Goal: Task Accomplishment & Management: Manage account settings

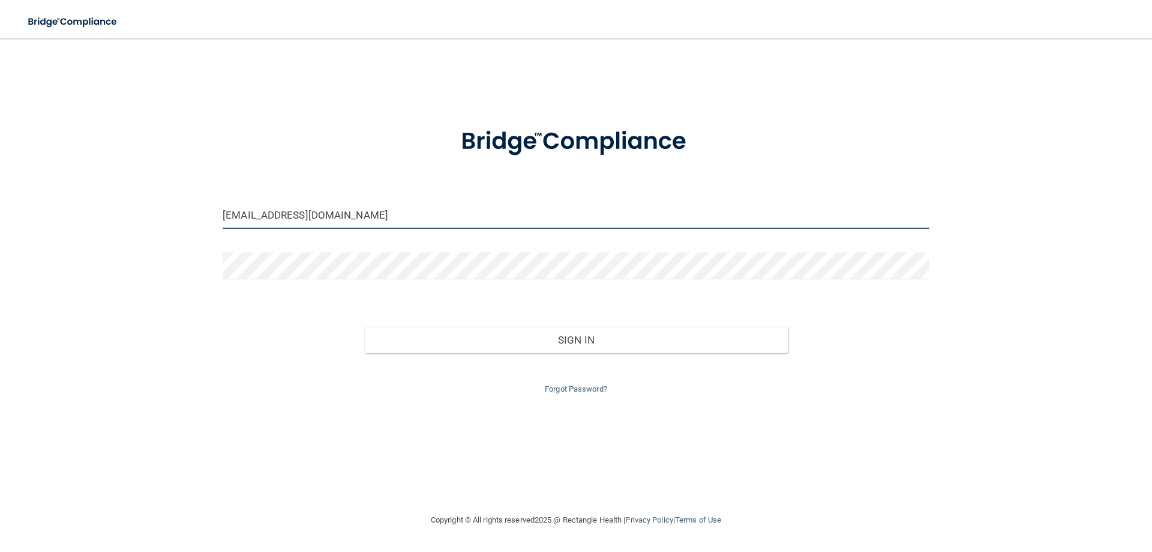
click at [414, 221] on input "[EMAIL_ADDRESS][DOMAIN_NAME]" at bounding box center [576, 215] width 707 height 27
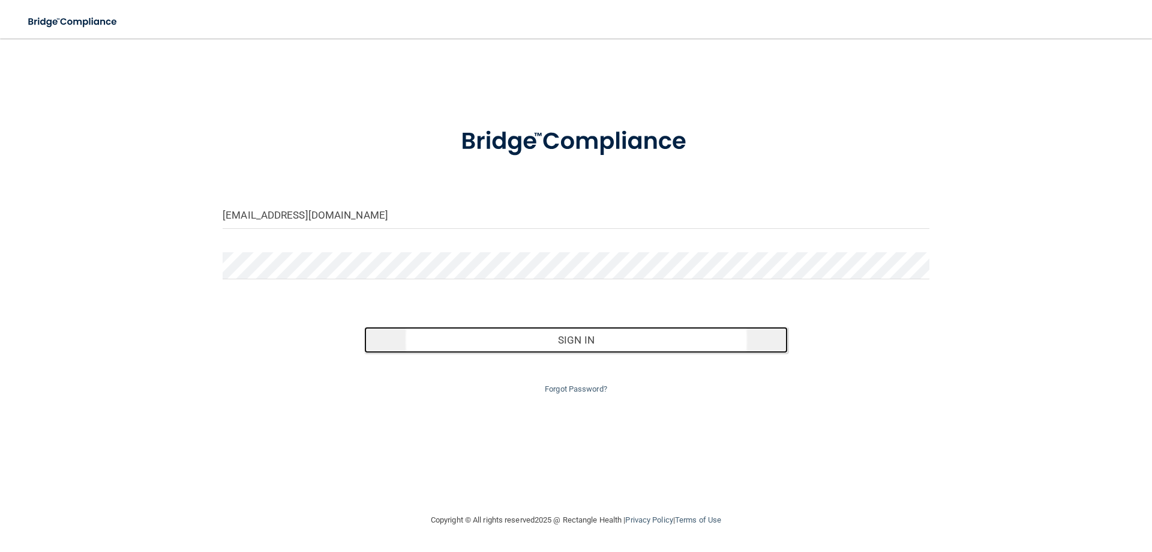
click at [501, 330] on button "Sign In" at bounding box center [576, 340] width 424 height 26
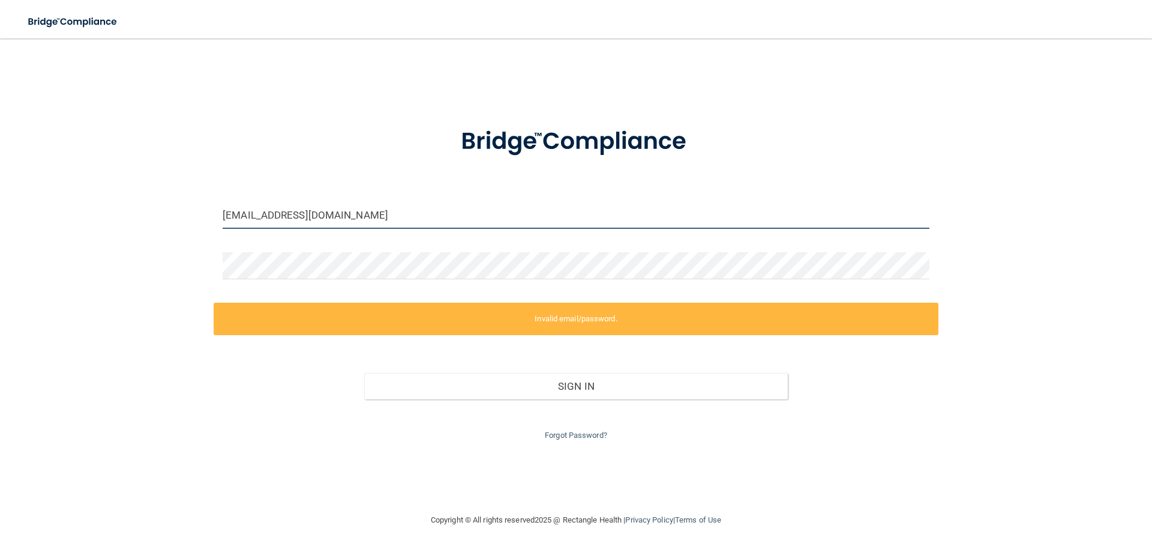
click at [443, 206] on input "[EMAIL_ADDRESS][DOMAIN_NAME]" at bounding box center [576, 215] width 707 height 27
type input "[EMAIL_ADDRESS][DOMAIN_NAME]"
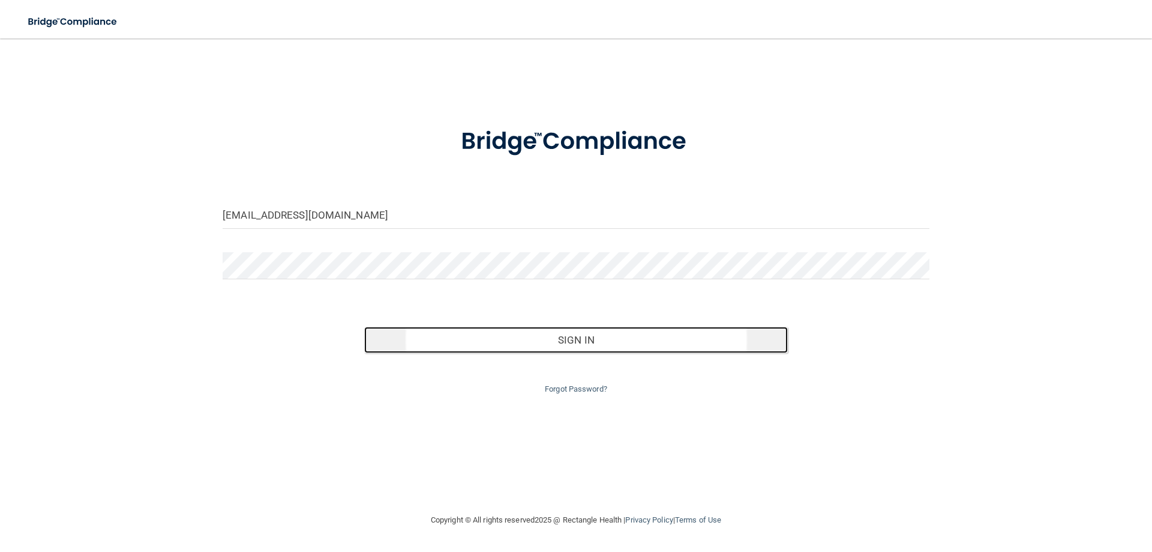
click at [475, 334] on button "Sign In" at bounding box center [576, 340] width 424 height 26
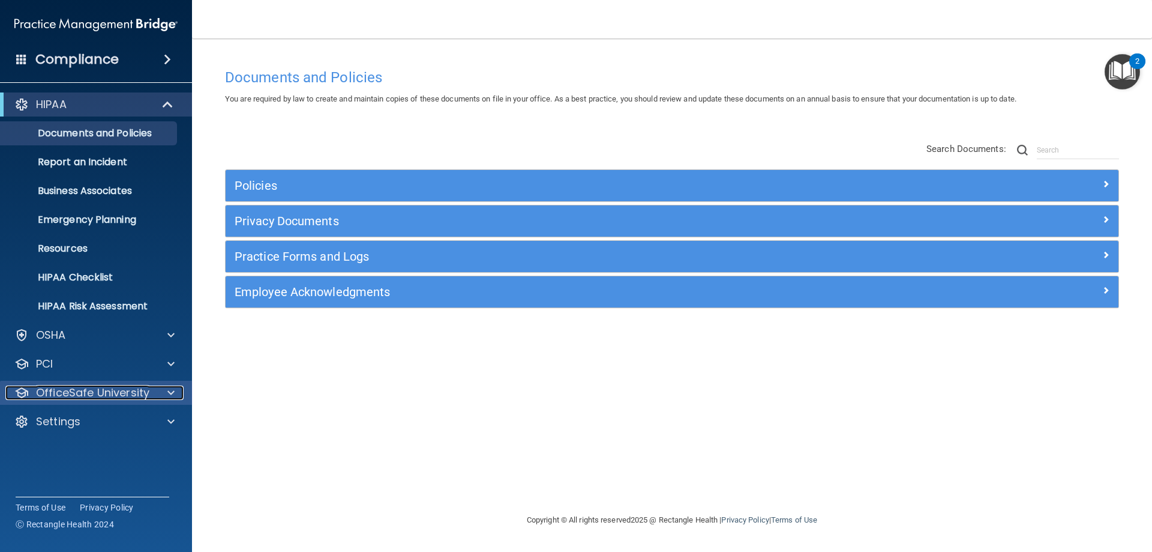
click at [92, 395] on p "OfficeSafe University" at bounding box center [92, 392] width 113 height 14
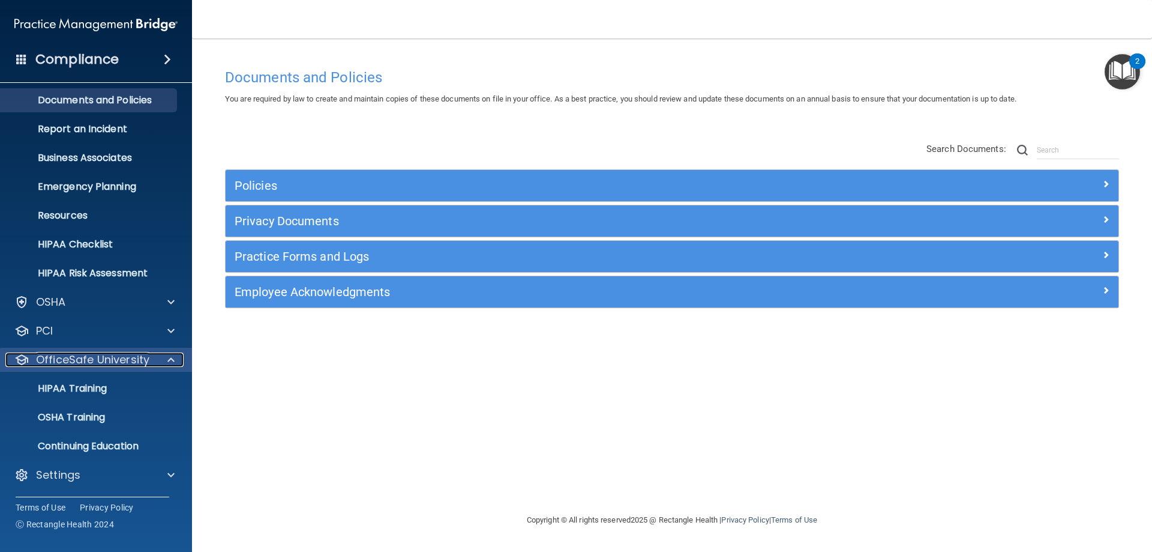
click at [119, 355] on p "OfficeSafe University" at bounding box center [92, 359] width 113 height 14
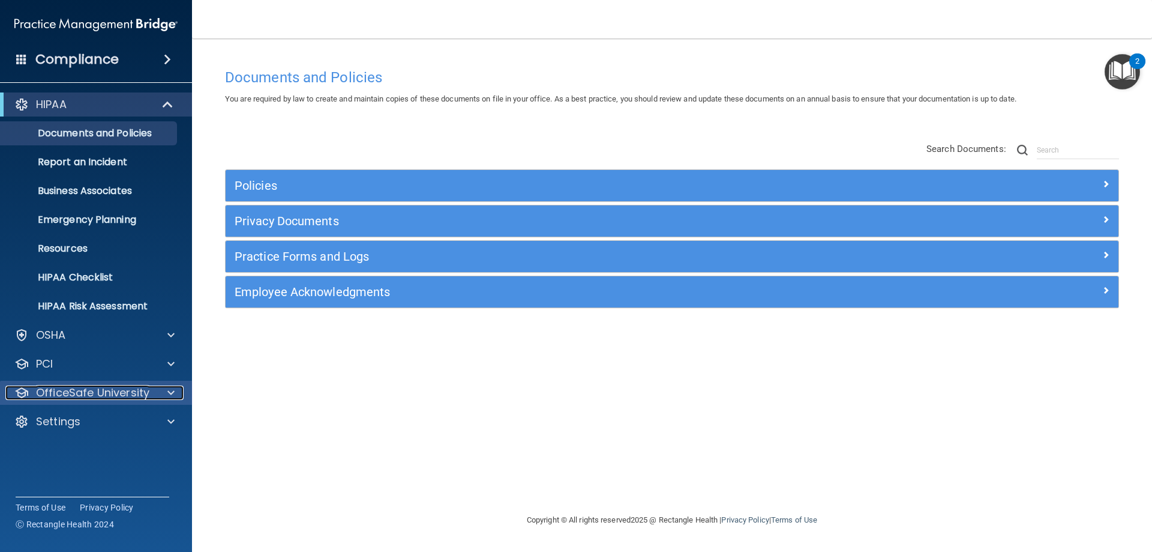
scroll to position [0, 0]
click at [83, 388] on p "OfficeSafe University" at bounding box center [92, 392] width 113 height 14
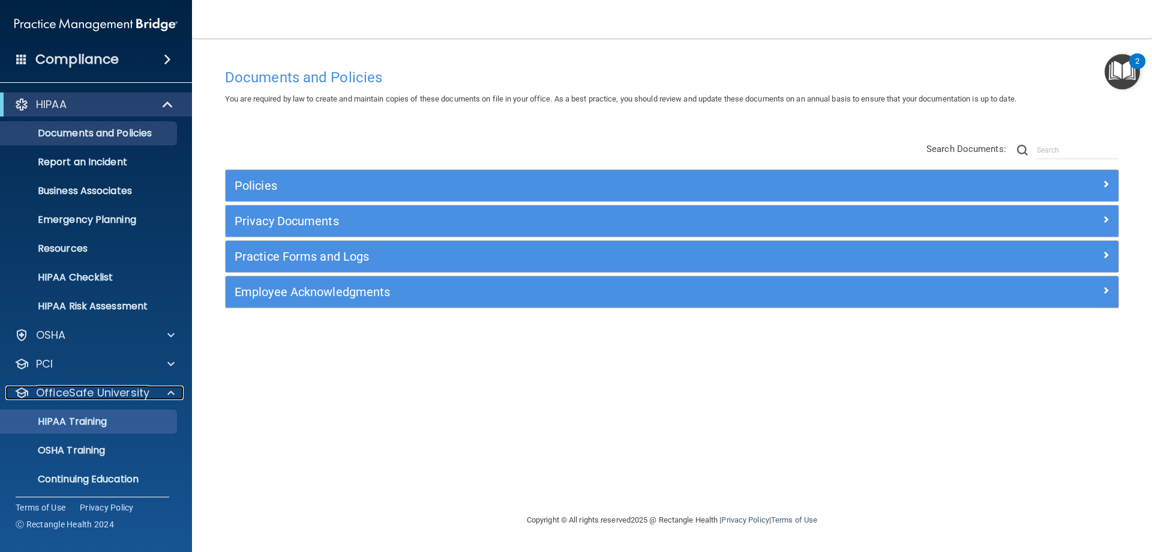
scroll to position [33, 0]
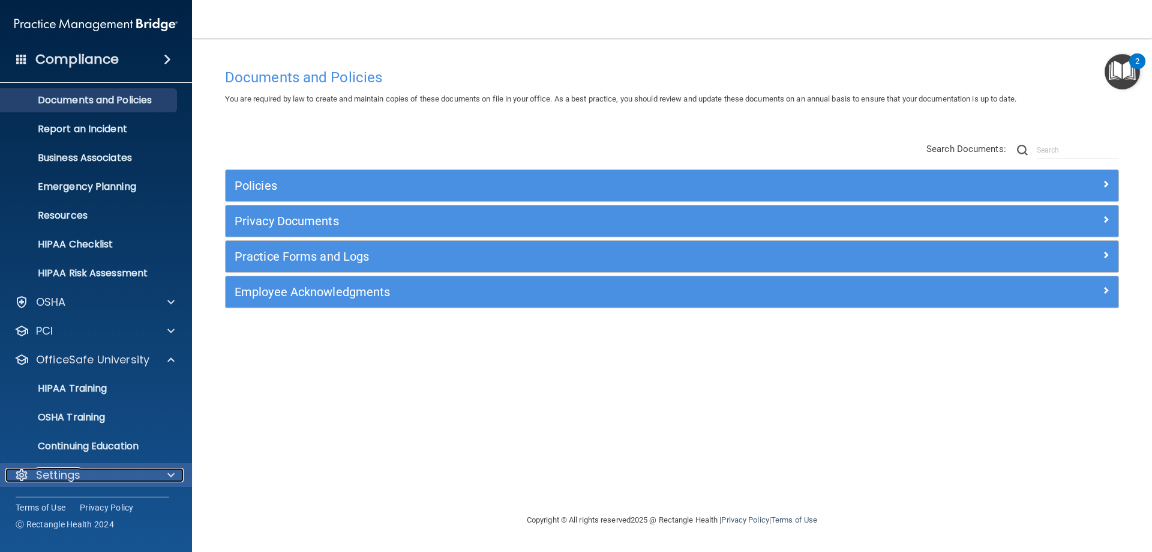
click at [56, 471] on p "Settings" at bounding box center [58, 475] width 44 height 14
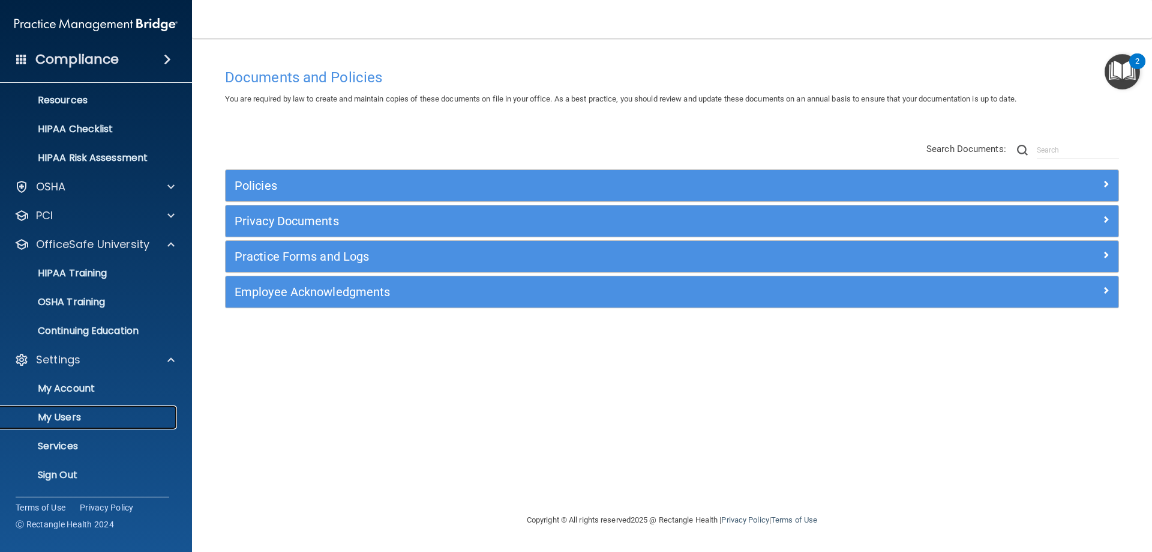
click at [63, 412] on p "My Users" at bounding box center [90, 417] width 164 height 12
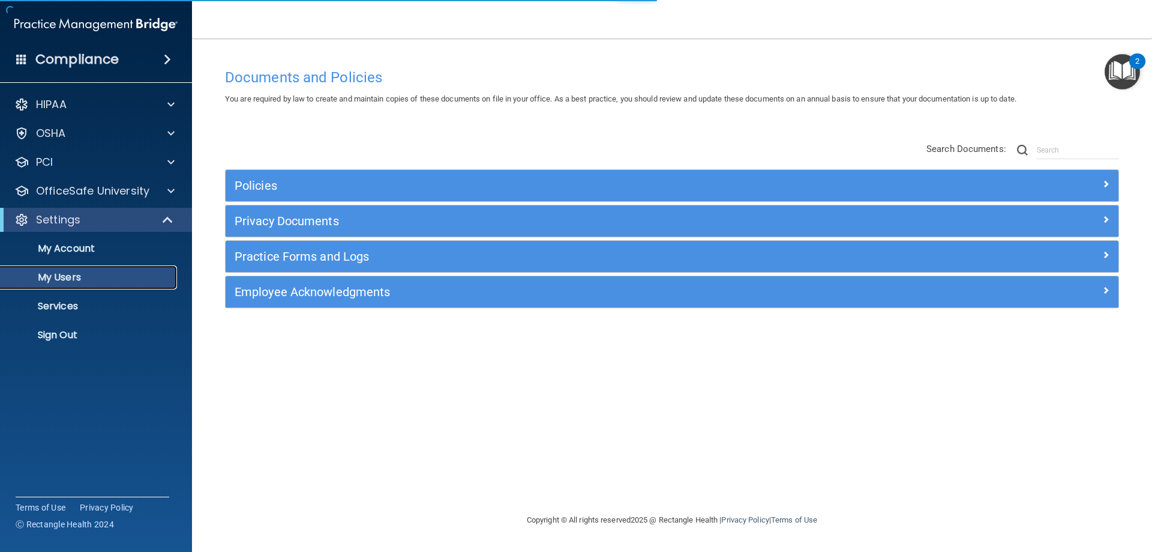
select select "20"
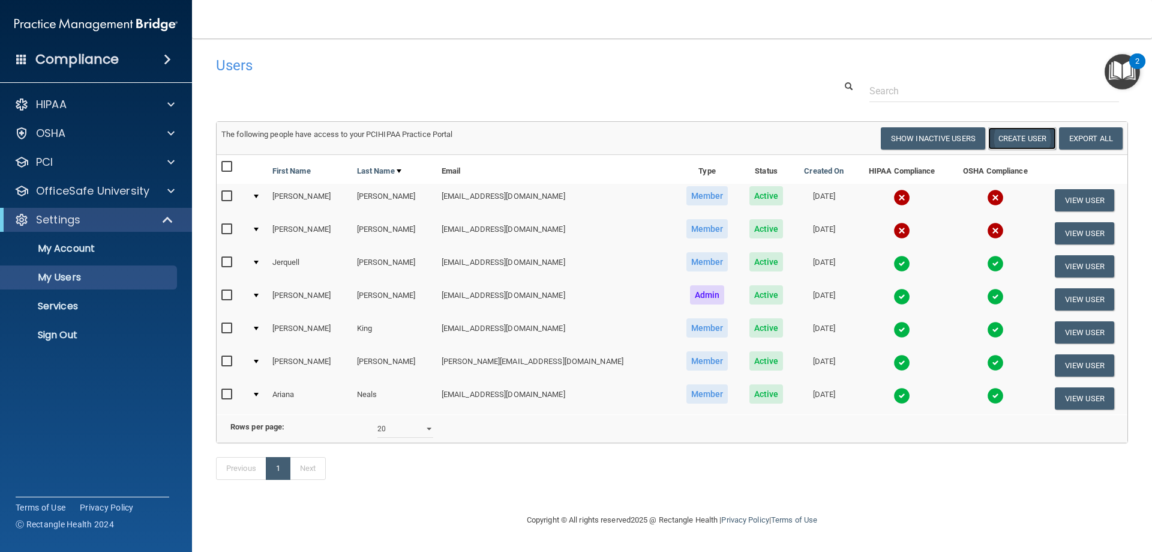
click at [989, 136] on button "Create User" at bounding box center [1023, 138] width 68 height 22
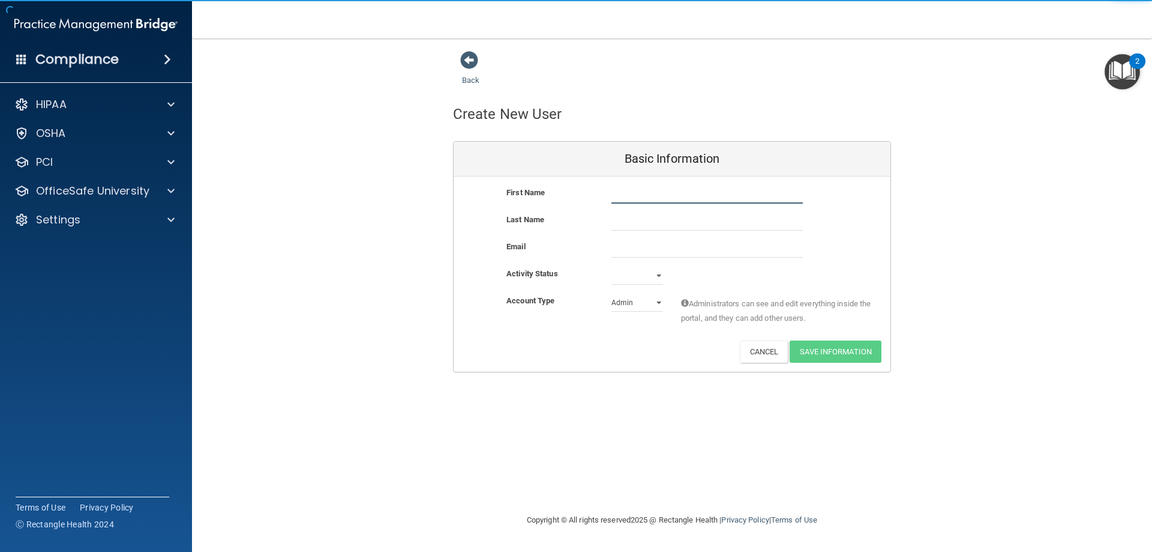
click at [613, 194] on input "text" at bounding box center [707, 194] width 191 height 18
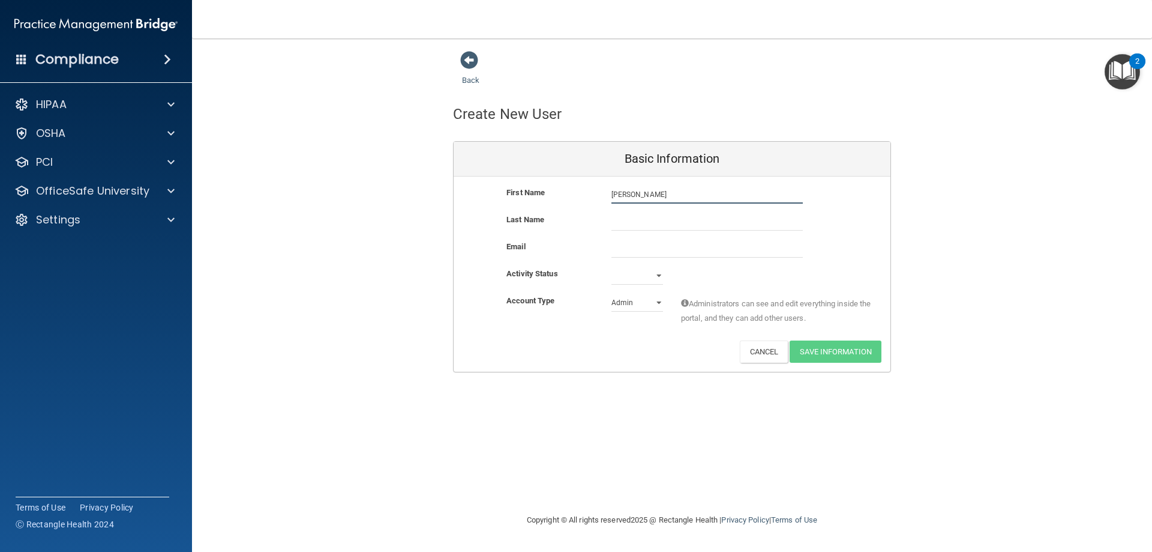
type input "[PERSON_NAME]"
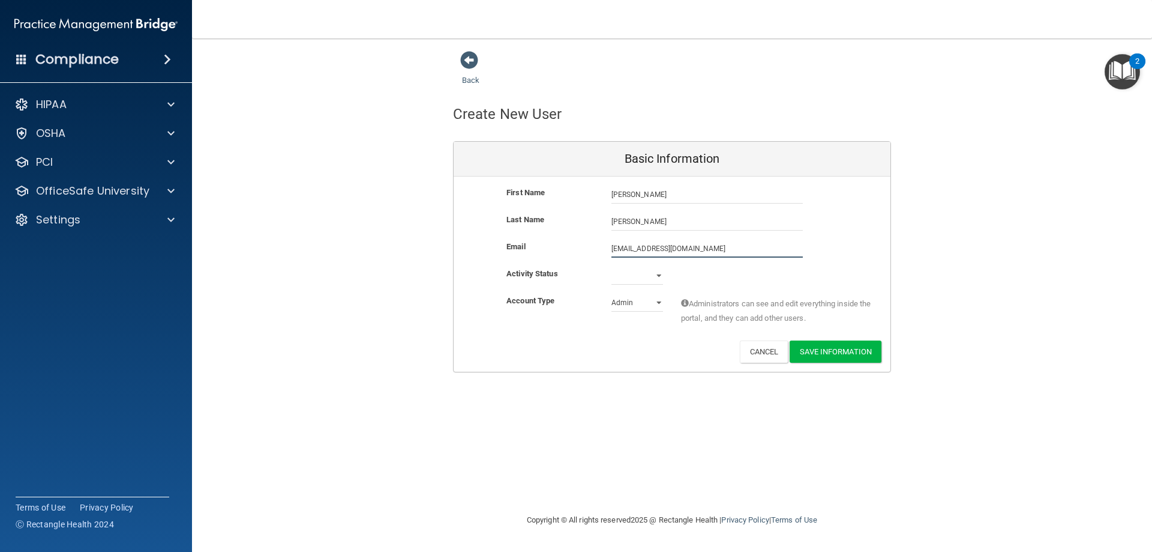
type input "[EMAIL_ADDRESS][DOMAIN_NAME]"
click at [659, 269] on select "Active Inactive" at bounding box center [638, 275] width 52 height 18
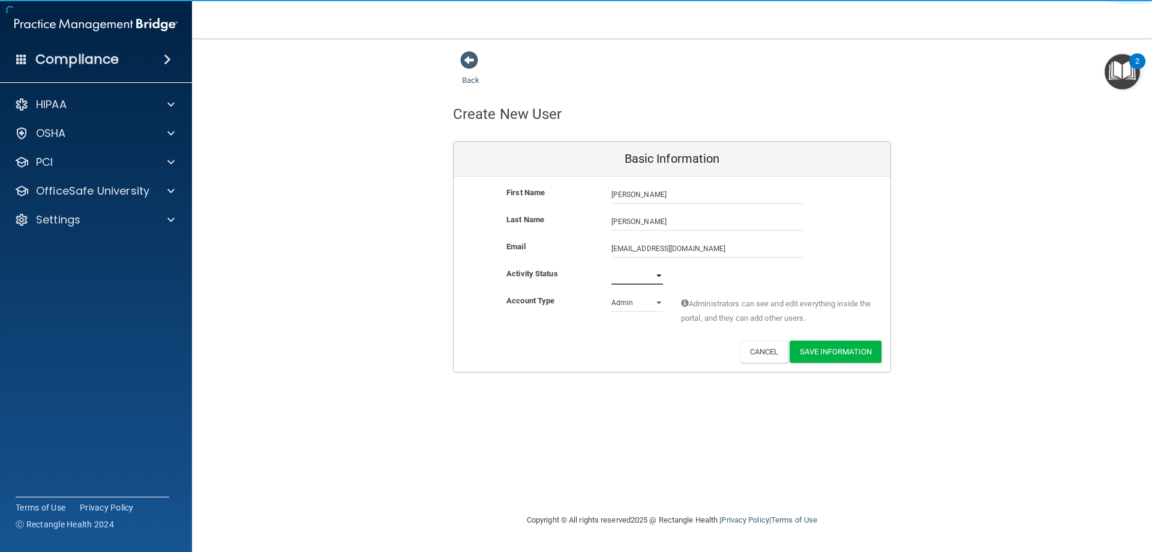
select select "active"
click at [612, 266] on select "Active Inactive" at bounding box center [638, 275] width 52 height 18
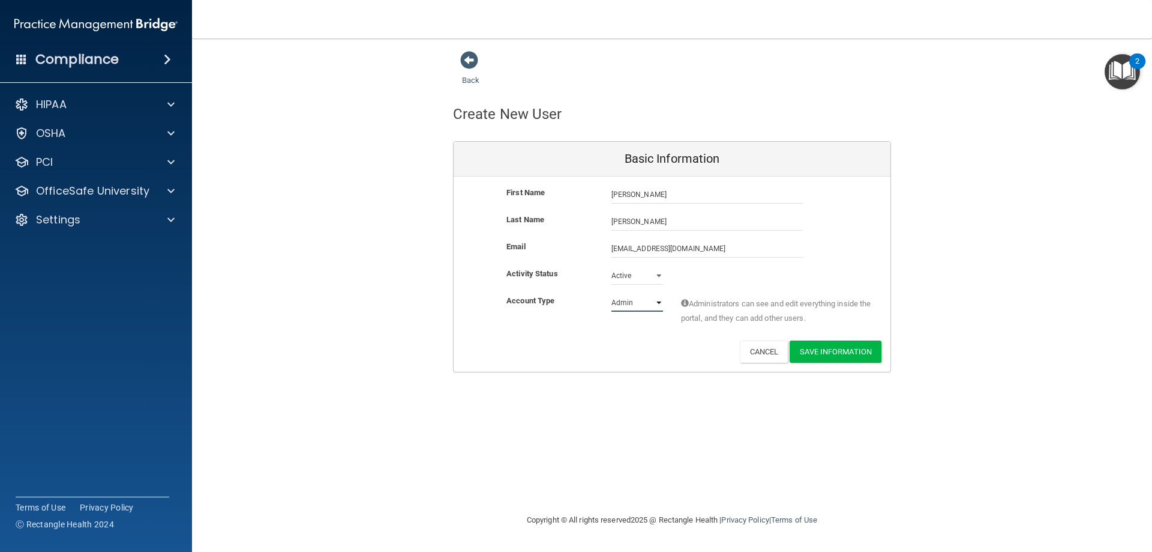
click at [632, 303] on select "Admin Member" at bounding box center [638, 302] width 52 height 18
select select "practice_member"
click at [612, 293] on select "Admin Member" at bounding box center [638, 302] width 52 height 18
click at [828, 345] on button "Save Information" at bounding box center [836, 351] width 92 height 22
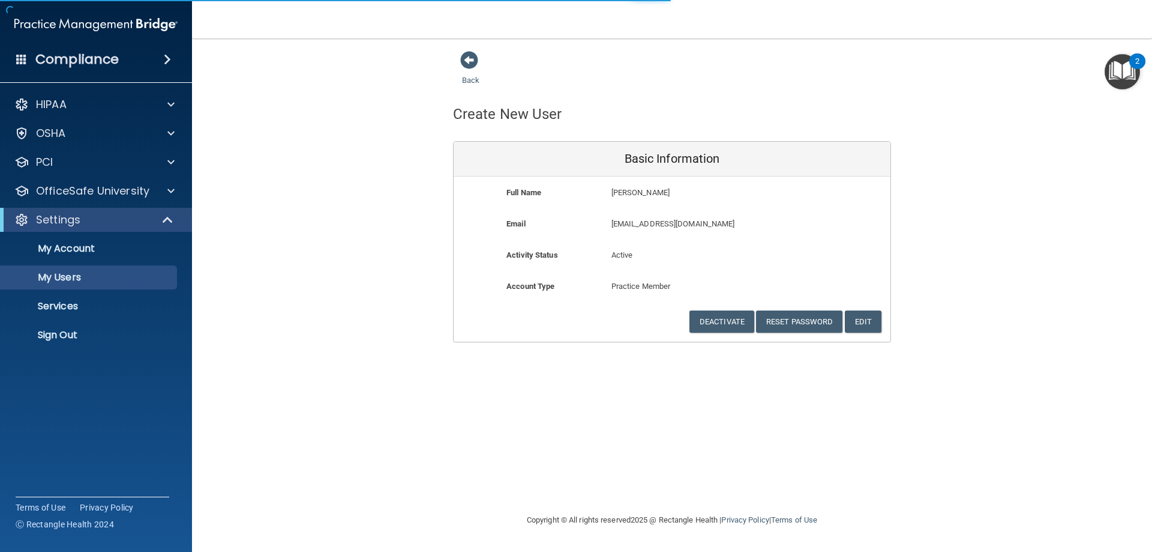
select select "20"
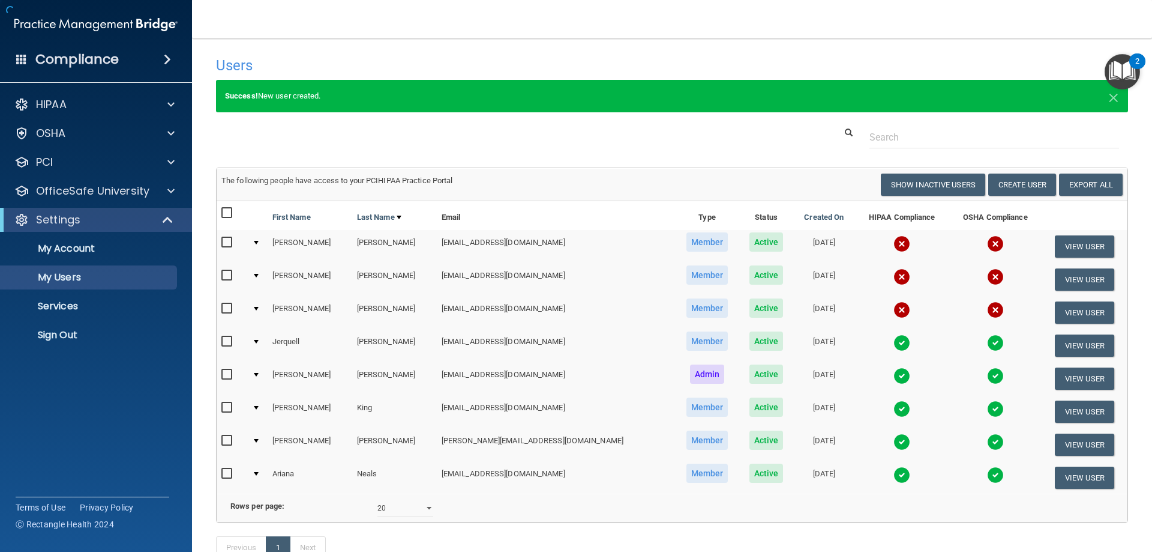
click at [472, 68] on h4 "Users" at bounding box center [478, 66] width 525 height 16
click at [106, 192] on p "OfficeSafe University" at bounding box center [92, 191] width 113 height 14
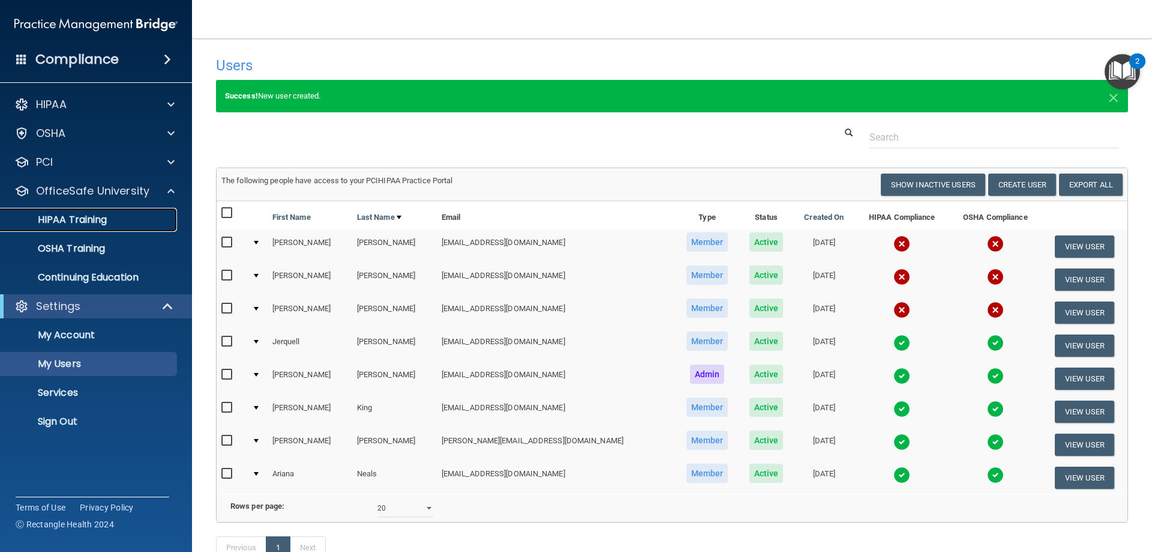
click at [87, 227] on link "HIPAA Training" at bounding box center [82, 220] width 189 height 24
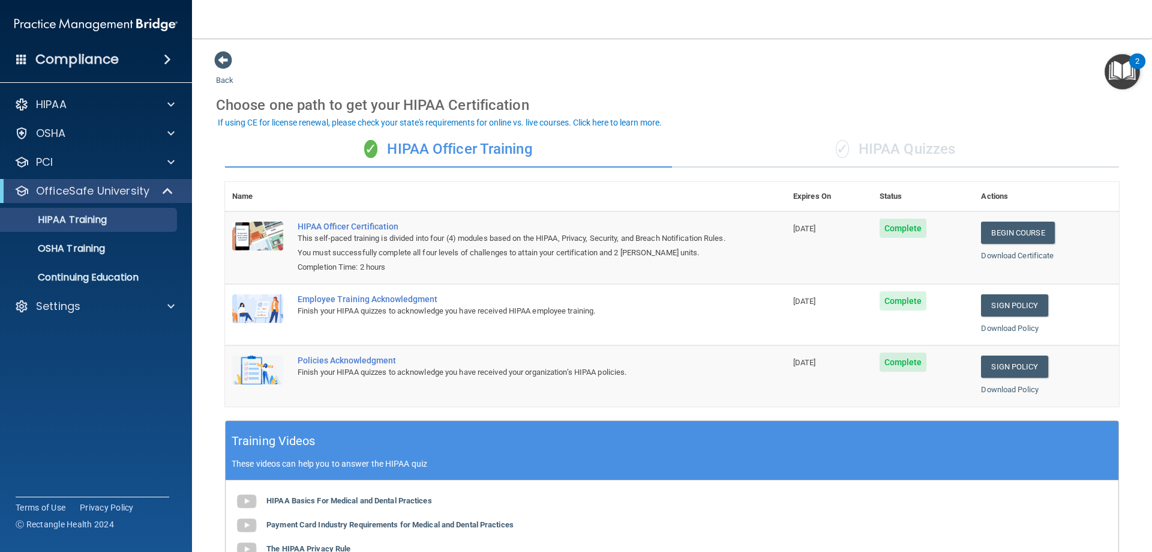
click at [72, 200] on div "OfficeSafe University" at bounding box center [96, 191] width 192 height 24
click at [870, 146] on div "✓ HIPAA Quizzes" at bounding box center [895, 149] width 447 height 36
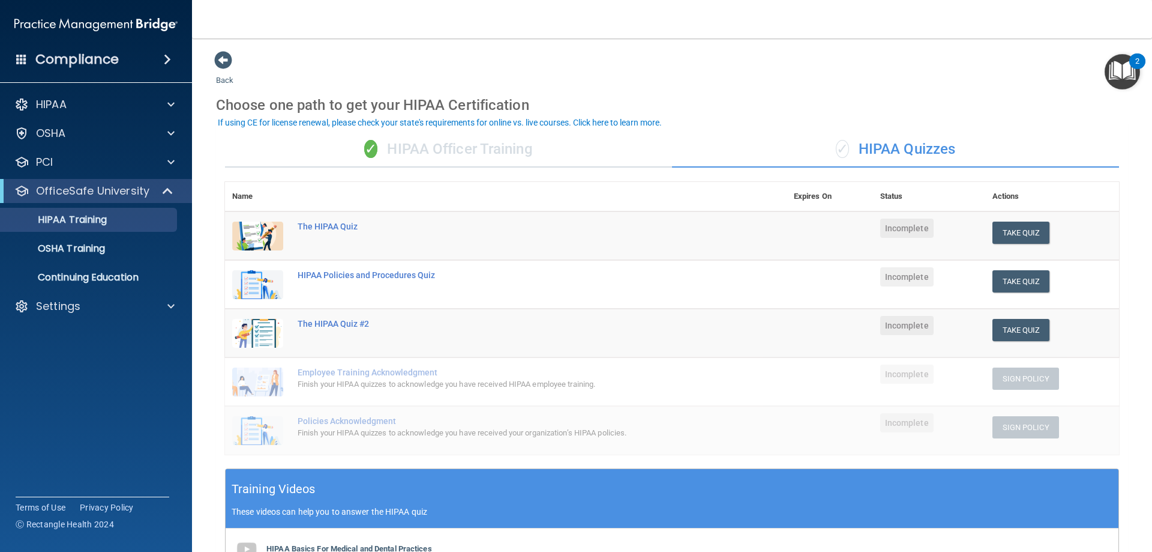
click at [770, 103] on div "Choose one path to get your HIPAA Certification" at bounding box center [672, 105] width 912 height 35
